Goal: Task Accomplishment & Management: Manage account settings

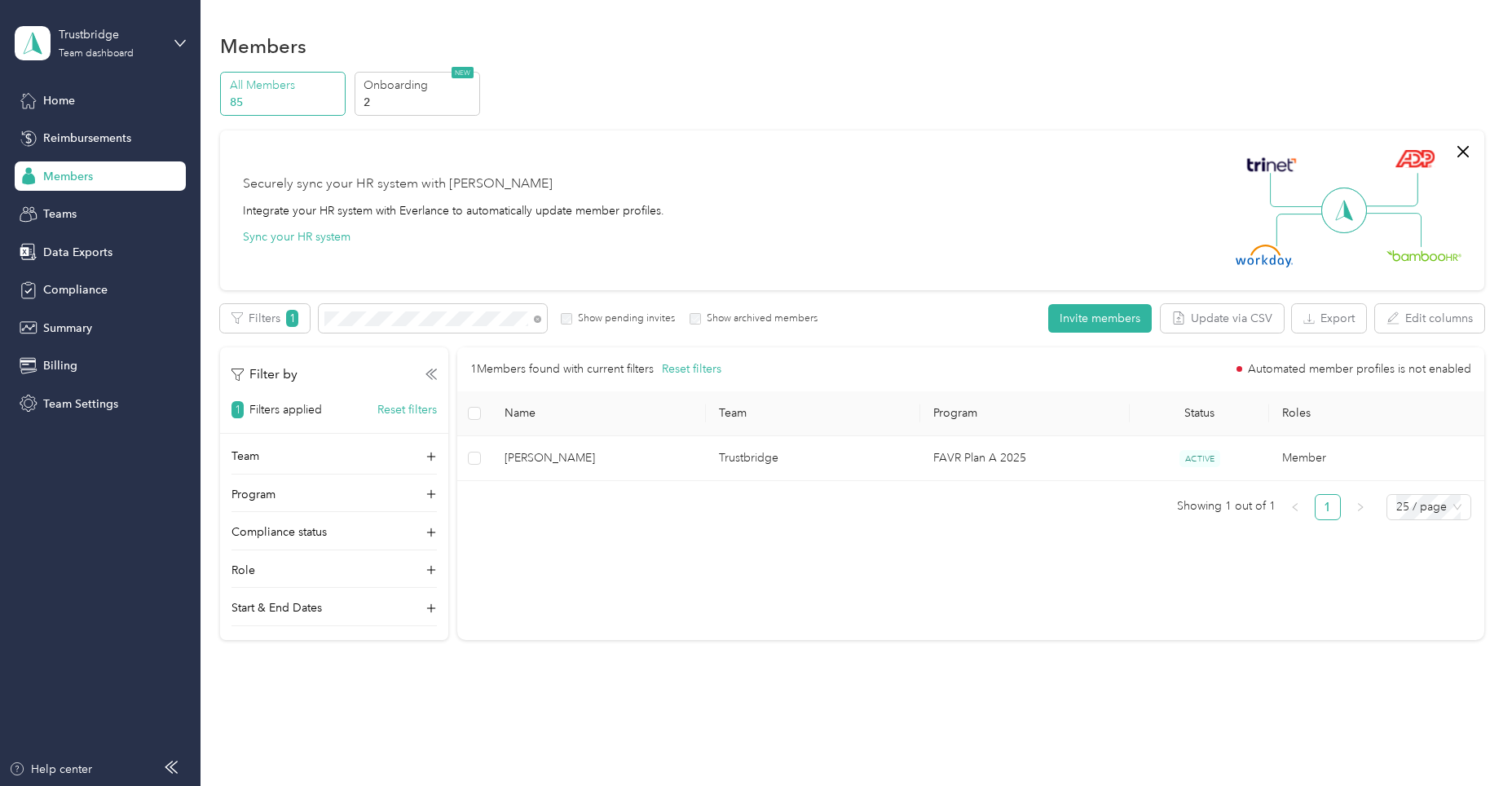
click at [655, 656] on div "Members All Members 85 Onboarding 2 NEW Securely sync your HR system with Everl…" at bounding box center [852, 371] width 1303 height 743
click at [176, 49] on div "Trustbridge Team dashboard" at bounding box center [100, 43] width 171 height 57
click at [600, 107] on div "All Members 85 Onboarding 2 NEW" at bounding box center [852, 94] width 1264 height 45
click at [399, 86] on p "Onboarding" at bounding box center [419, 85] width 111 height 17
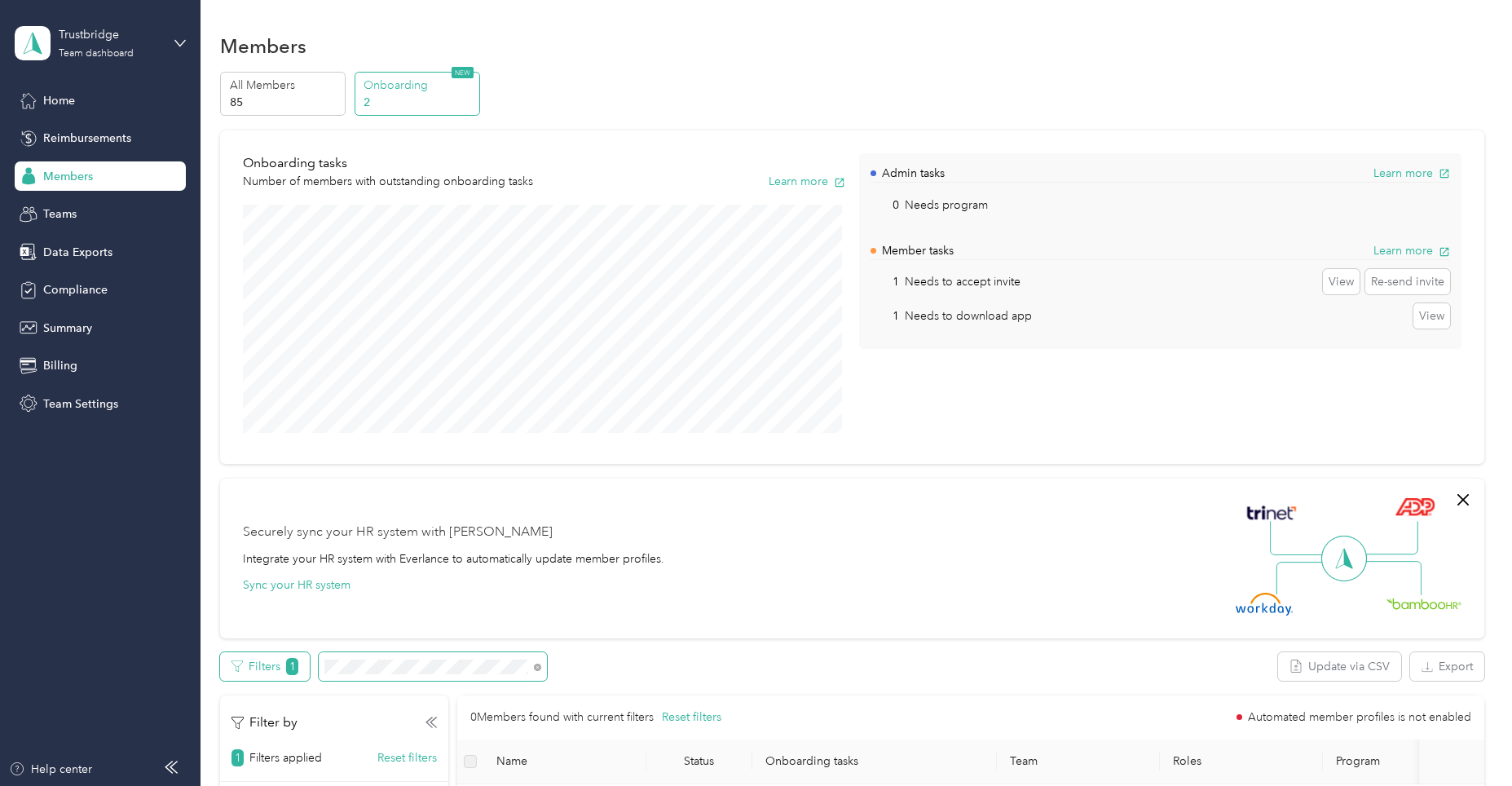
click at [229, 663] on div "Filters 1" at bounding box center [383, 667] width 327 height 28
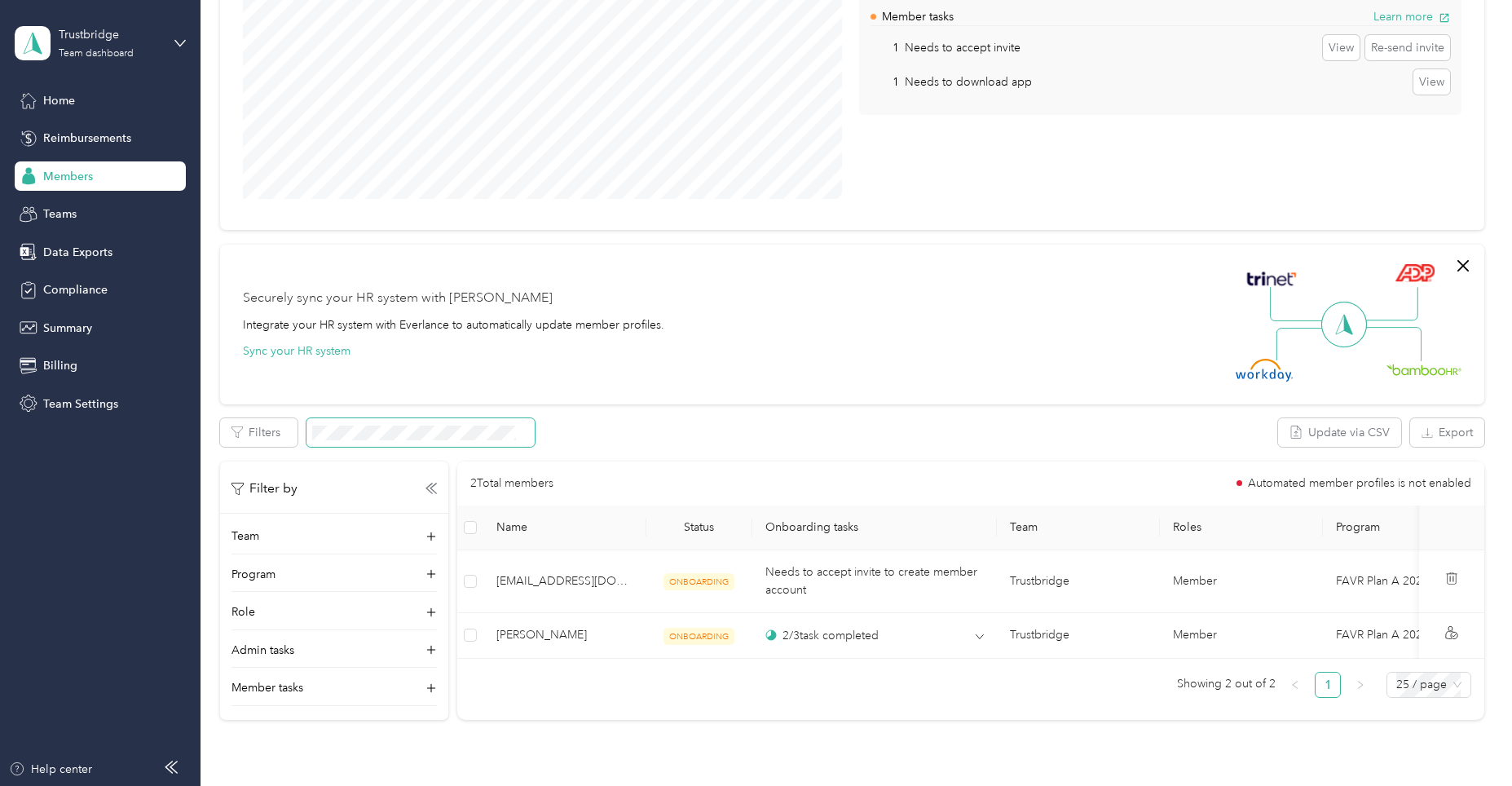
scroll to position [354, 0]
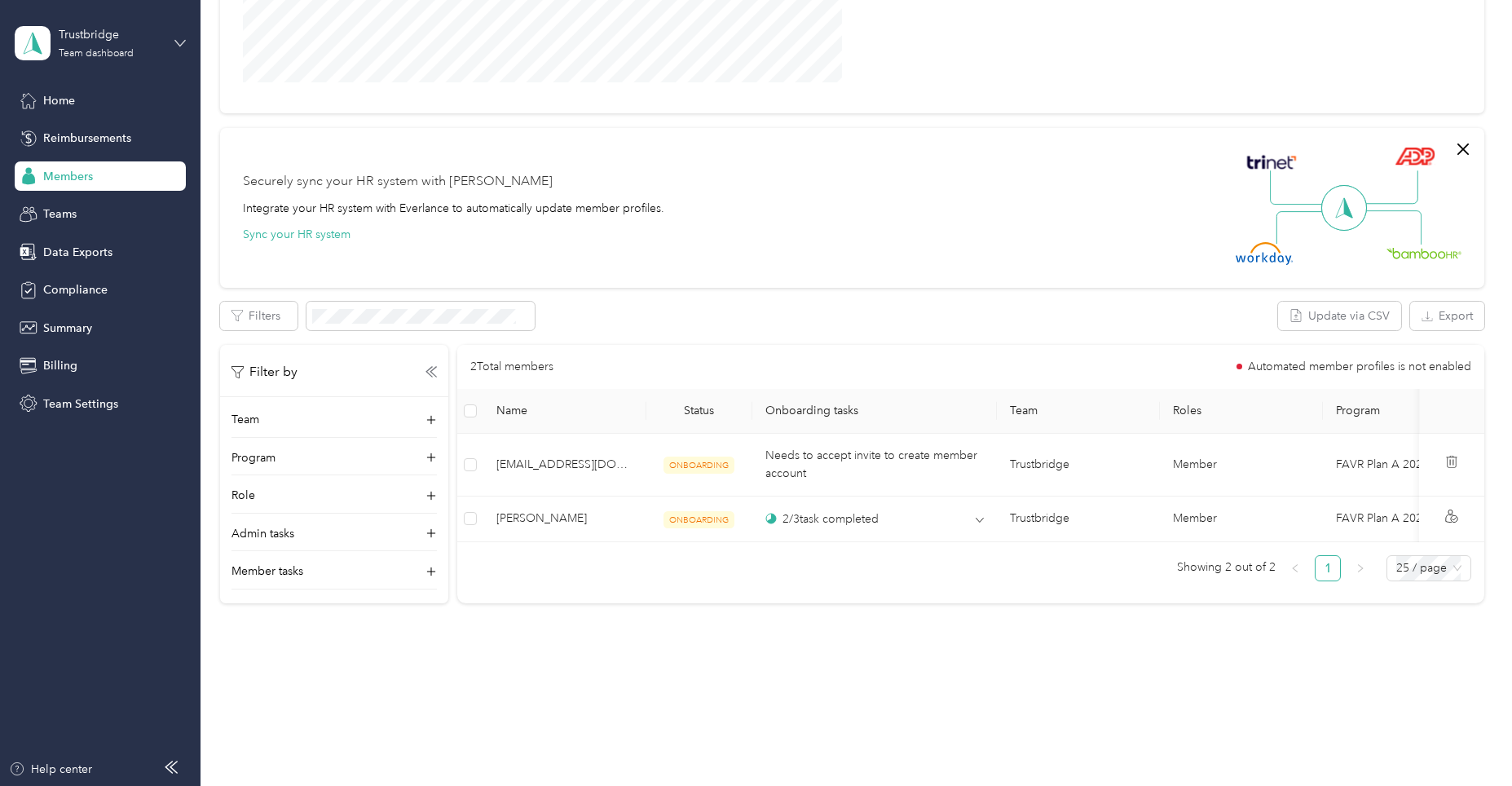
click at [176, 47] on icon at bounding box center [181, 43] width 12 height 12
click at [113, 207] on div "Log out" at bounding box center [186, 208] width 320 height 28
